Goal: Check status: Check status

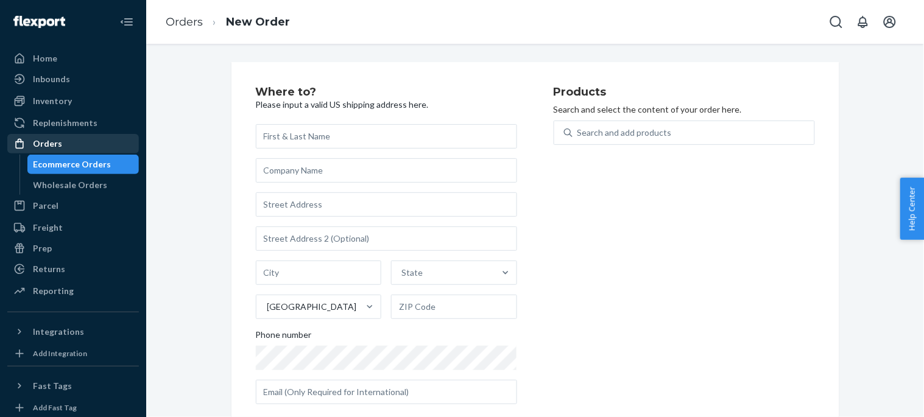
click at [63, 136] on div "Orders" at bounding box center [73, 143] width 129 height 17
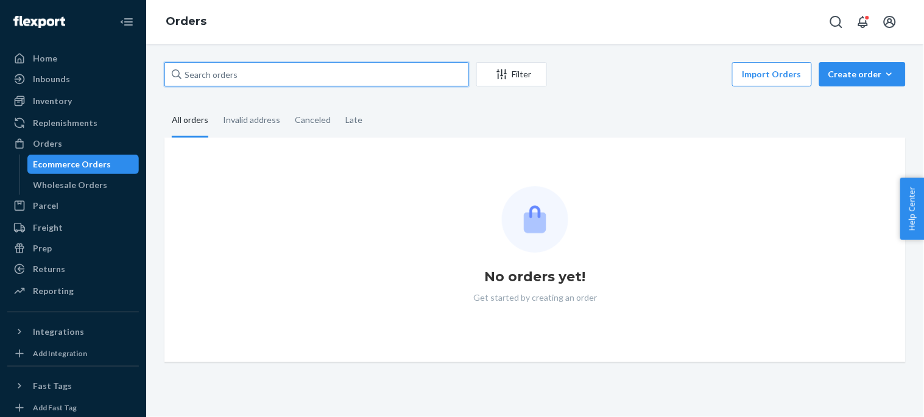
click at [300, 80] on input "text" at bounding box center [316, 74] width 304 height 24
paste input "933182"
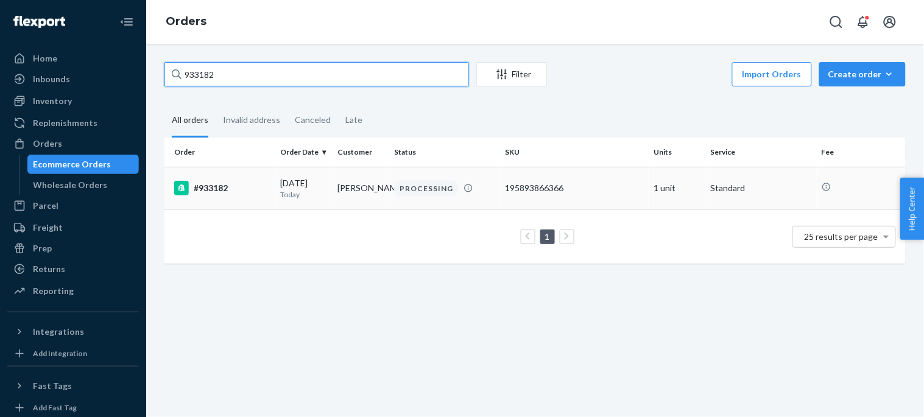
type input "933182"
click at [200, 187] on div "#933182" at bounding box center [222, 188] width 97 height 15
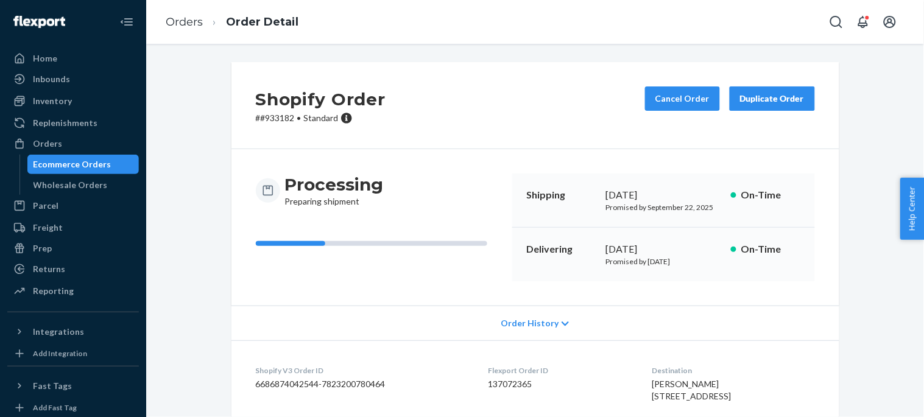
click at [494, 110] on div "Shopify Order # #933182 • Standard Cancel Order Duplicate Order" at bounding box center [535, 105] width 608 height 87
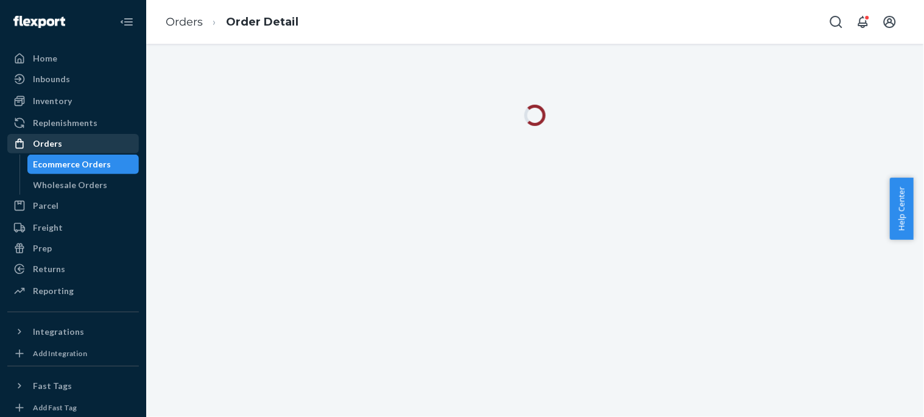
click at [47, 147] on div "Orders" at bounding box center [47, 144] width 29 height 12
click at [68, 167] on div "Ecommerce Orders" at bounding box center [72, 164] width 78 height 12
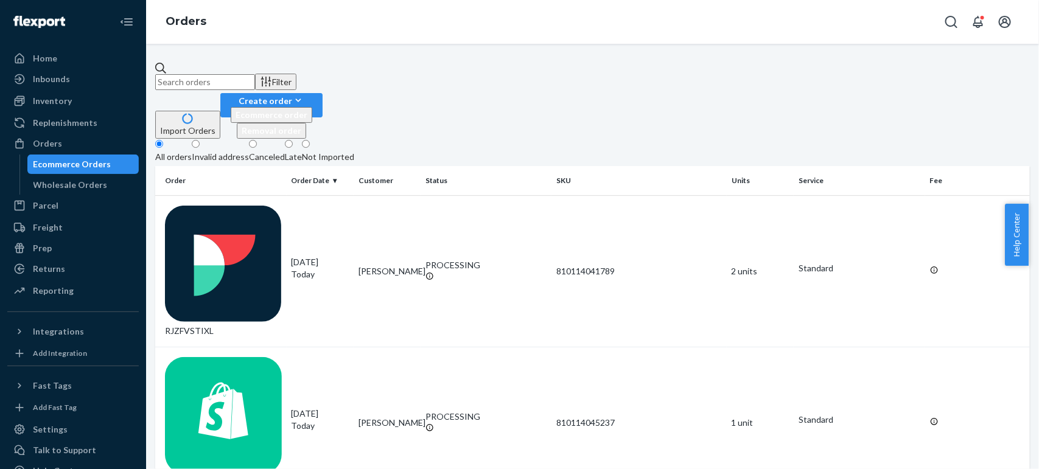
click at [255, 81] on input "text" at bounding box center [205, 82] width 100 height 16
paste input "933182"
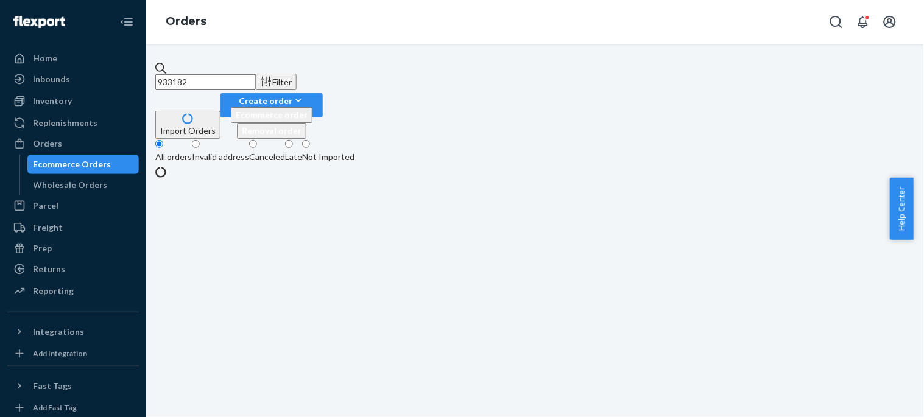
type input "933182"
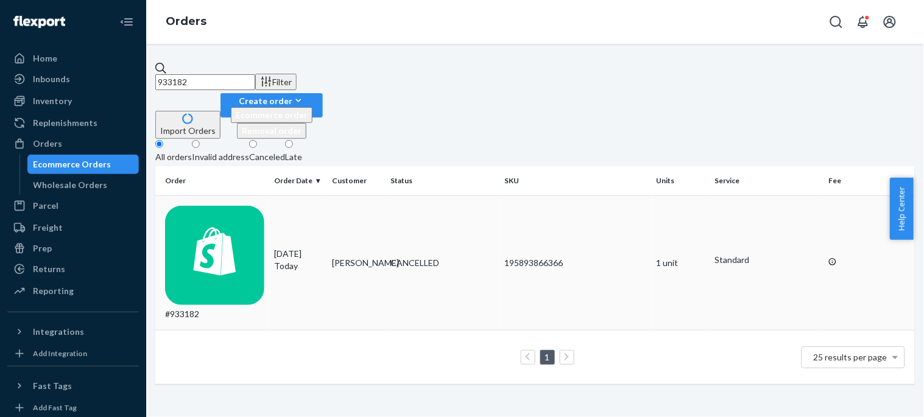
click at [213, 206] on div "#933182" at bounding box center [214, 263] width 99 height 114
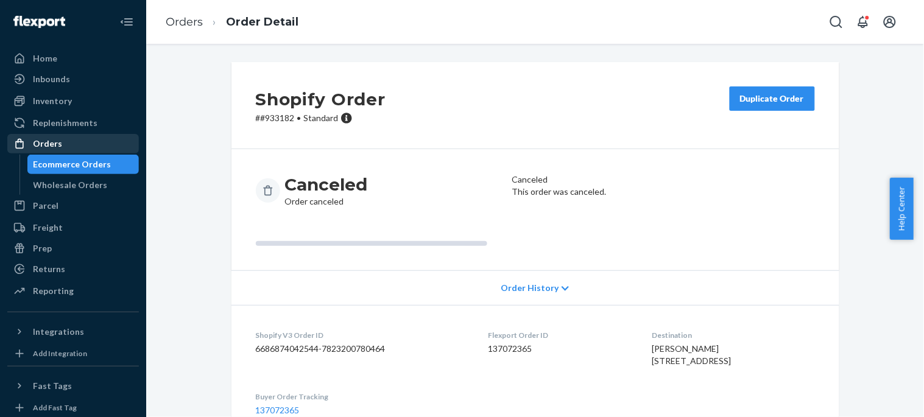
click at [52, 144] on div "Orders" at bounding box center [47, 144] width 29 height 12
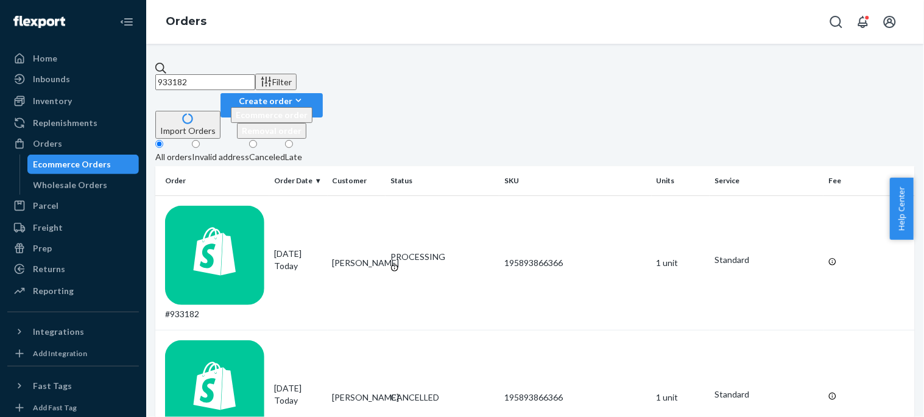
click at [349, 60] on div "933182 Filter Import Orders Create order Ecommerce order Removal order All orde…" at bounding box center [535, 230] width 778 height 373
click at [349, 59] on div "933182 Filter Import Orders Create order Ecommerce order Removal order All orde…" at bounding box center [535, 230] width 778 height 373
click at [255, 78] on input "933182" at bounding box center [205, 82] width 100 height 16
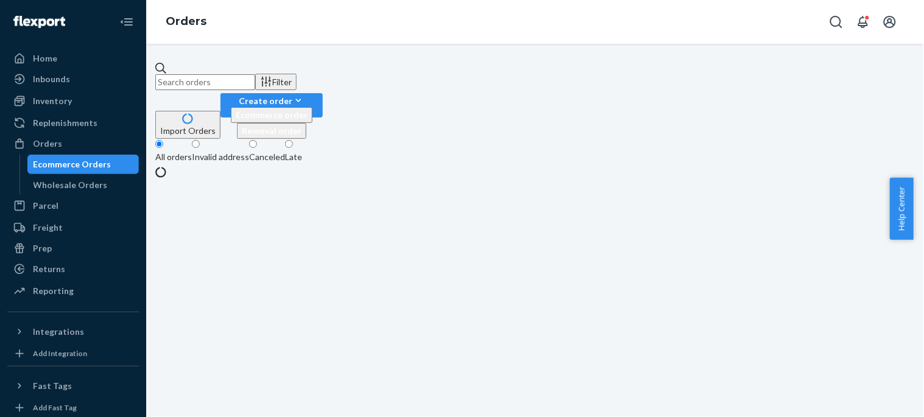
paste input "[PERSON_NAME]"
type input "[PERSON_NAME]"
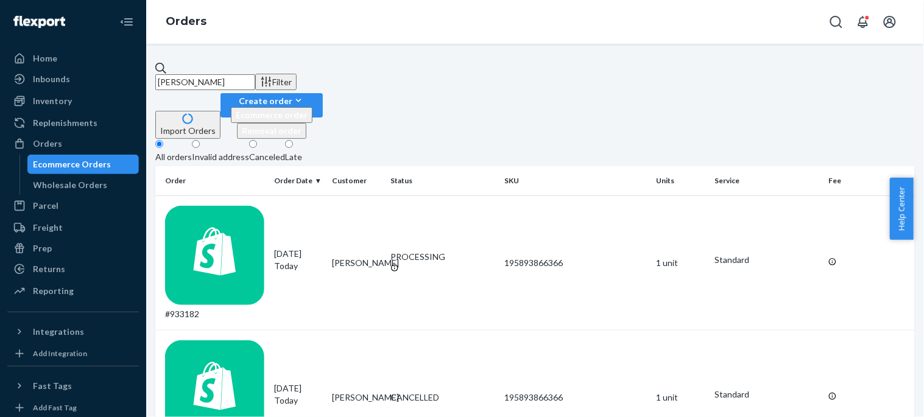
drag, startPoint x: 382, startPoint y: 340, endPoint x: 404, endPoint y: 354, distance: 25.8
click at [382, 342] on div "[PERSON_NAME] Filter Import Orders Create order Ecommerce order Removal order A…" at bounding box center [535, 230] width 778 height 373
click at [228, 206] on div "#933182" at bounding box center [214, 263] width 99 height 114
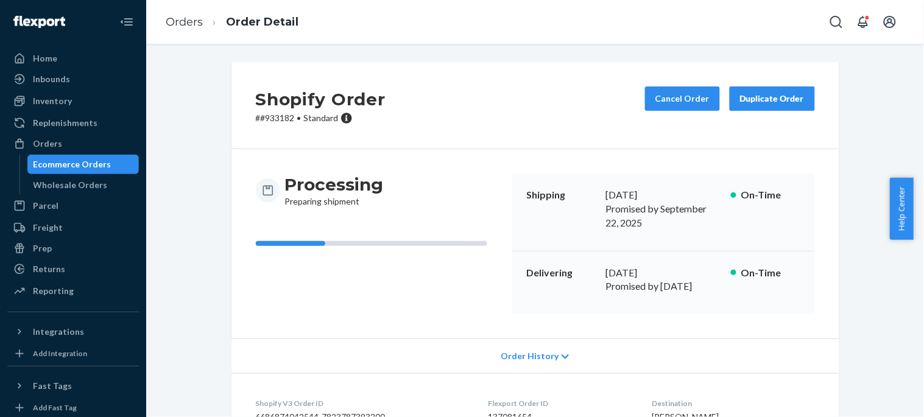
scroll to position [225, 0]
